Goal: Task Accomplishment & Management: Use online tool/utility

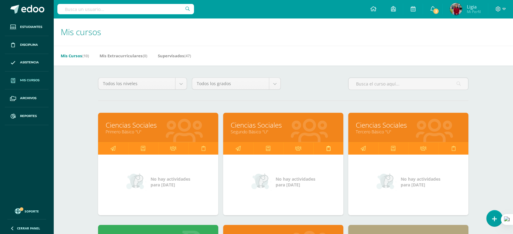
click at [323, 149] on link at bounding box center [328, 149] width 30 height 12
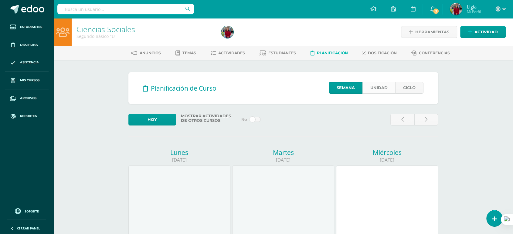
click at [372, 82] on link "Unidad" at bounding box center [378, 88] width 33 height 12
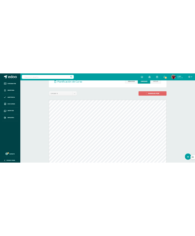
scroll to position [77, 0]
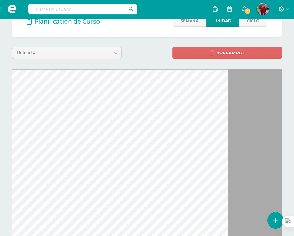
click at [126, 42] on div "Planificación de Curso Semana Unidad Ciclo Unidad 4 Unidad 1 Unidad 2 Unidad 3 …" at bounding box center [147, 182] width 274 height 354
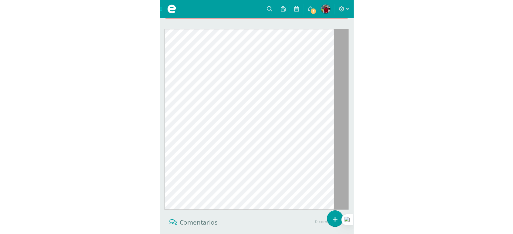
scroll to position [138, 0]
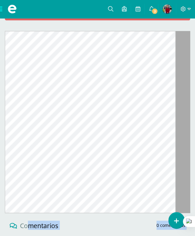
drag, startPoint x: 36, startPoint y: 215, endPoint x: 64, endPoint y: 224, distance: 29.4
click at [37, 197] on div "Planificación de Curso Semana Unidad Ciclo Unidad 4 Unidad 1 Unidad 2 Unidad 3 …" at bounding box center [97, 132] width 190 height 375
